Goal: Information Seeking & Learning: Check status

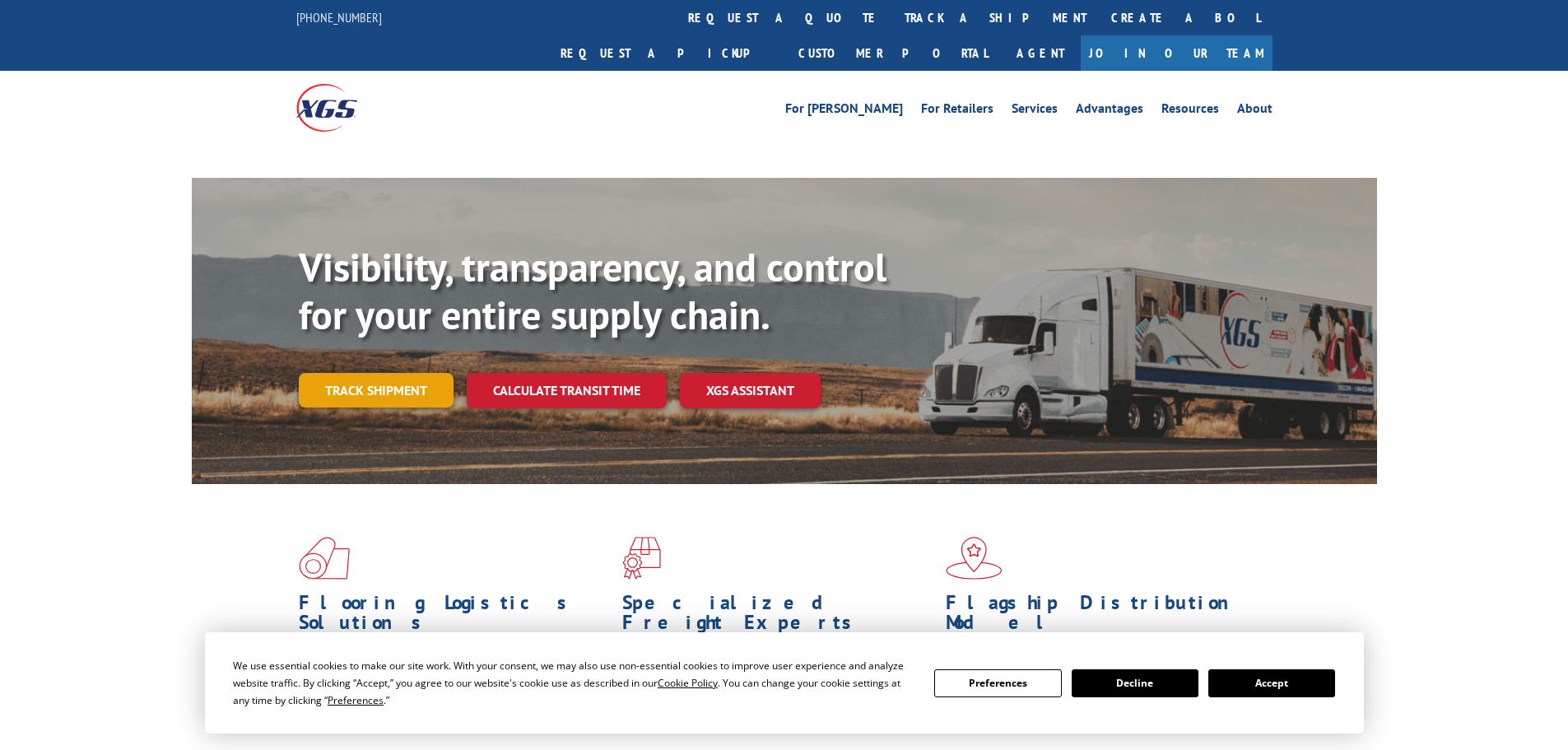
click at [372, 373] on link "Track shipment" at bounding box center [376, 390] width 155 height 35
click at [405, 373] on link "Track shipment" at bounding box center [376, 390] width 155 height 35
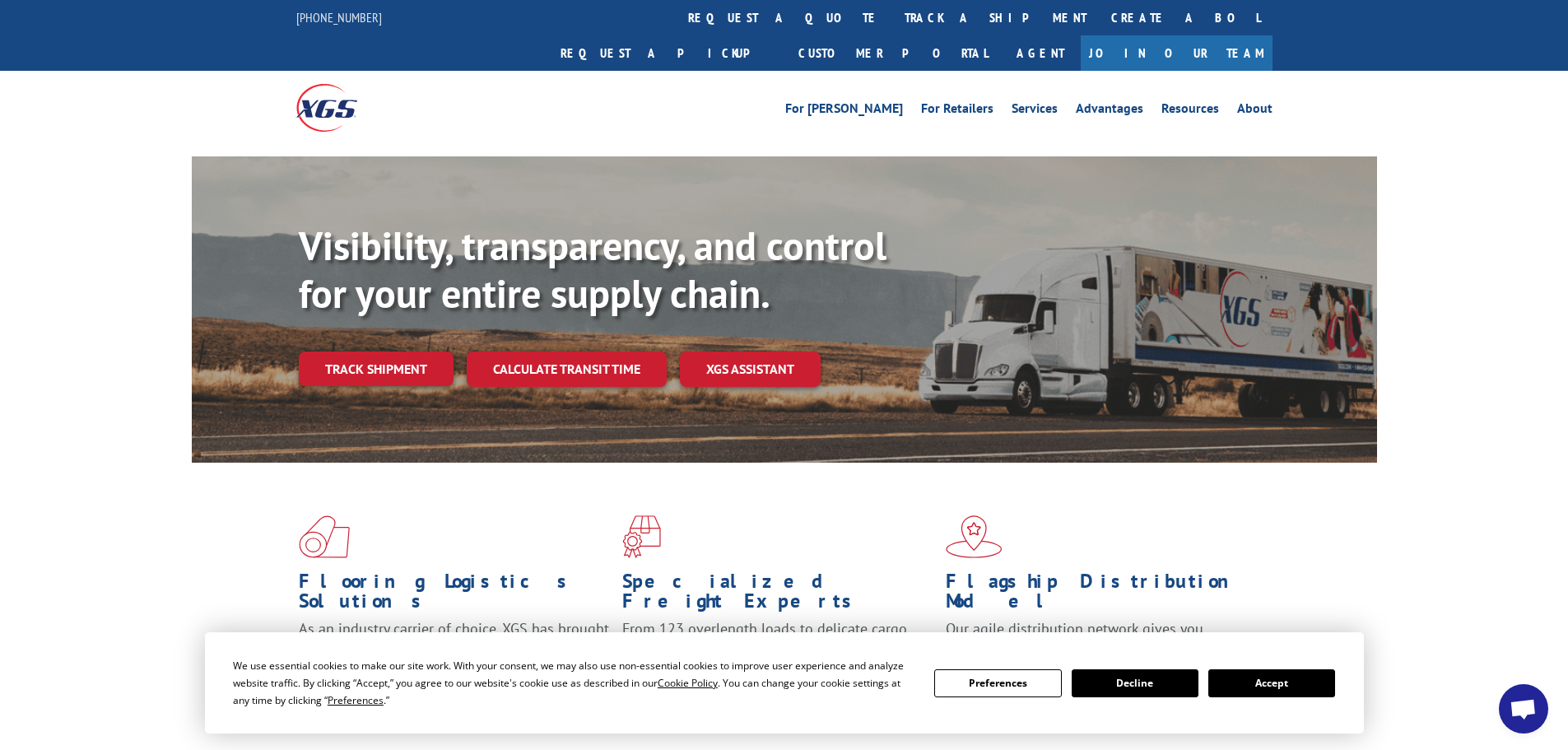
click at [403, 351] on link "Track shipment" at bounding box center [376, 369] width 155 height 35
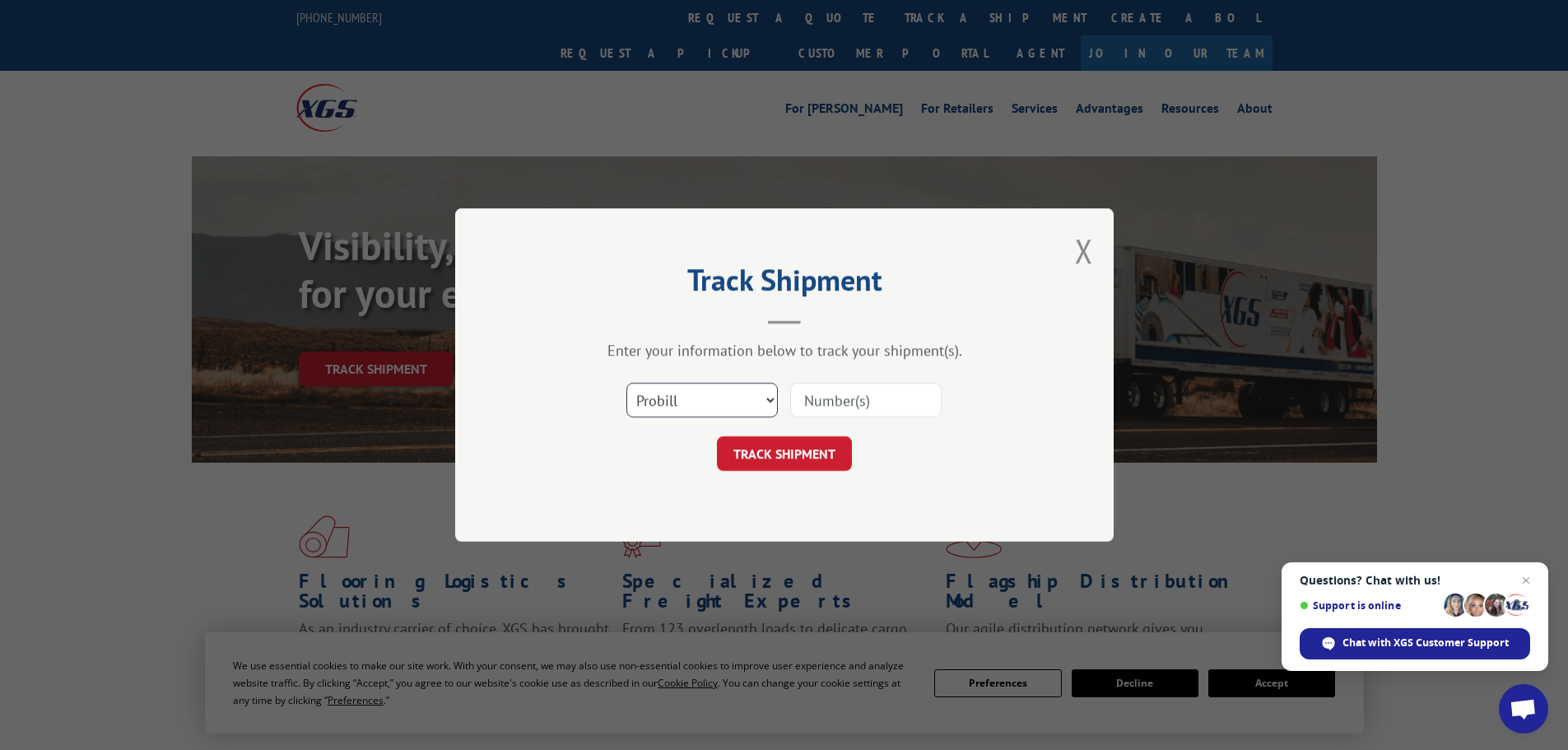
click at [699, 411] on select "Select category... Probill BOL PO" at bounding box center [702, 400] width 152 height 35
select select "bol"
click at [627, 383] on select "Select category... Probill BOL PO" at bounding box center [702, 400] width 152 height 35
click at [834, 409] on input at bounding box center [866, 400] width 152 height 35
paste input "5168195"
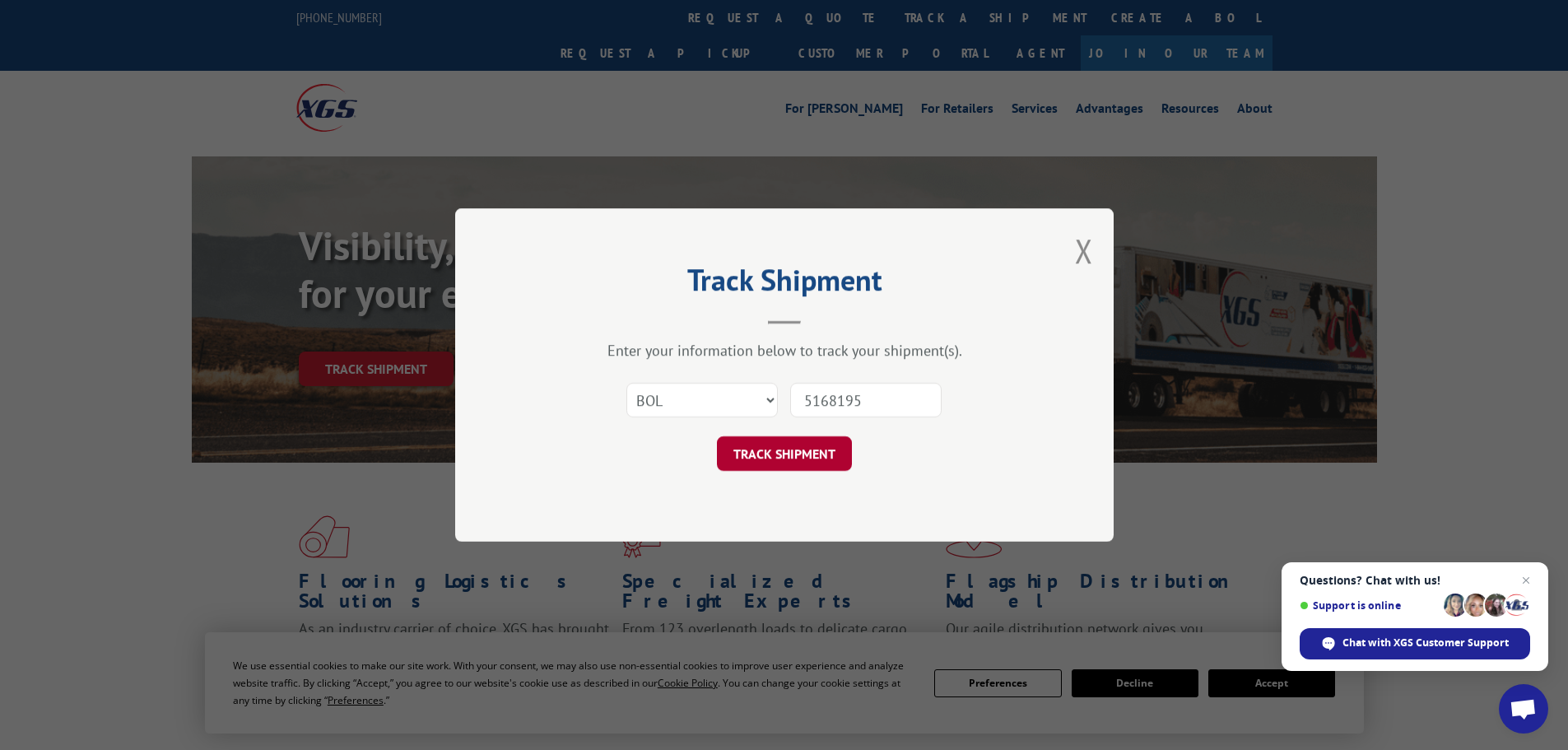
type input "5168195"
click at [805, 457] on button "TRACK SHIPMENT" at bounding box center [784, 453] width 135 height 35
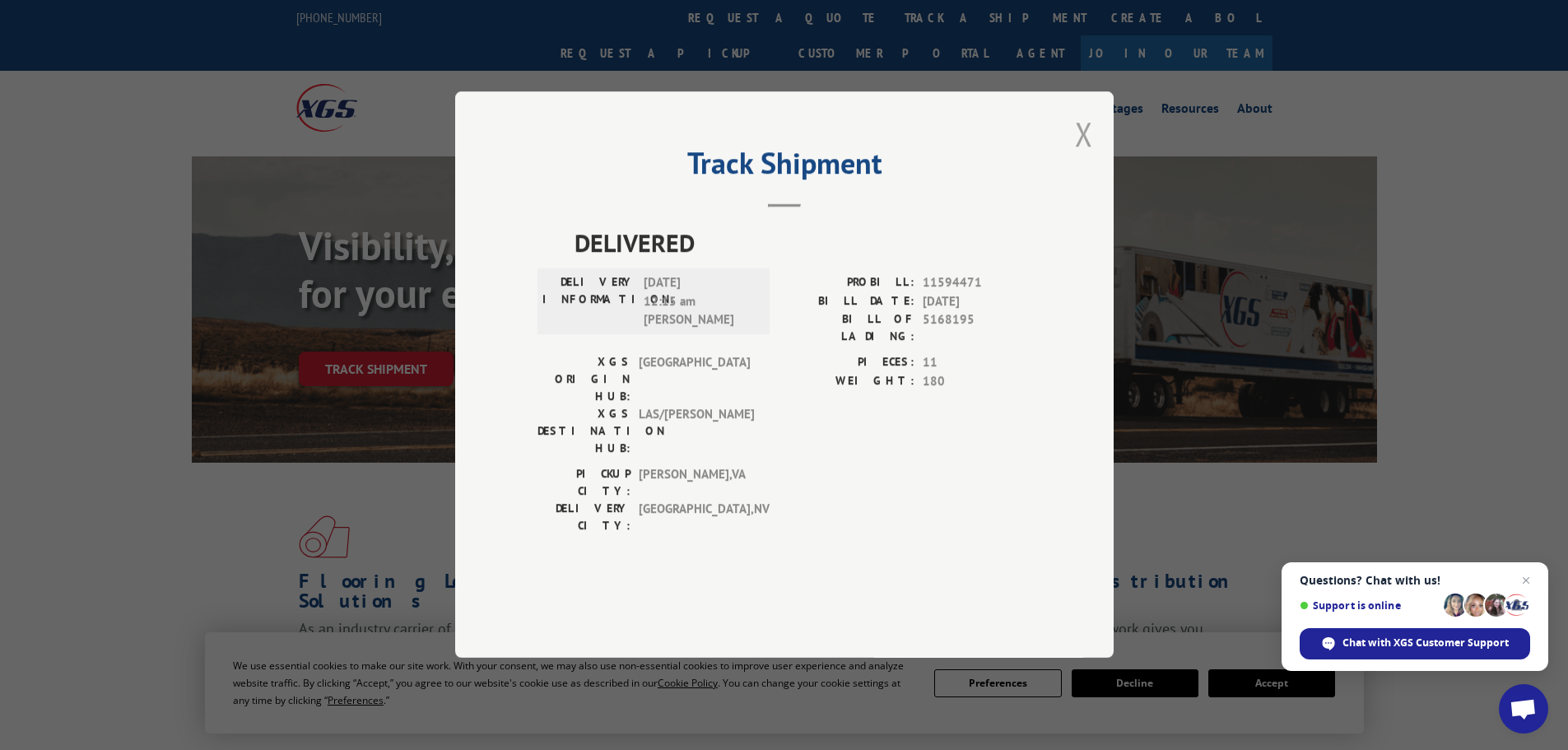
click at [1079, 156] on button "Close modal" at bounding box center [1084, 133] width 18 height 44
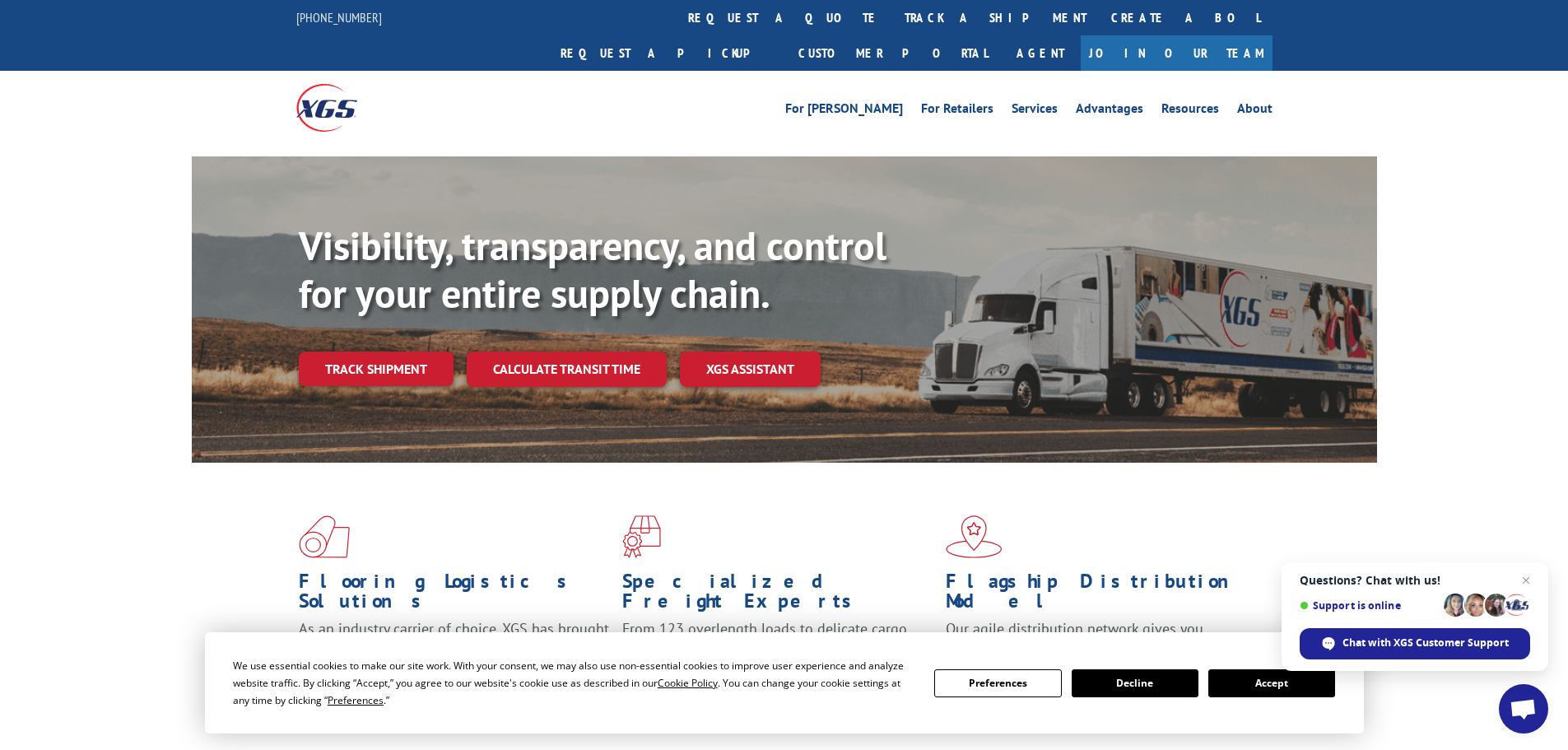
click at [430, 75] on div at bounding box center [419, 107] width 244 height 73
